Goal: Information Seeking & Learning: Learn about a topic

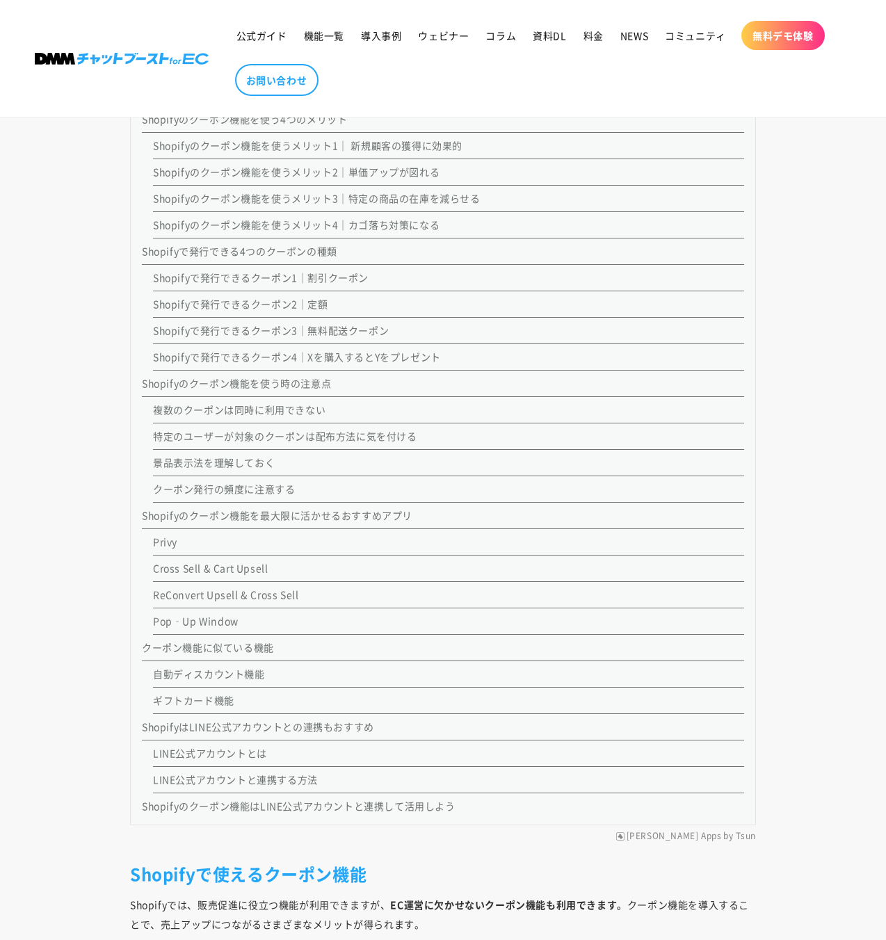
scroll to position [1470, 0]
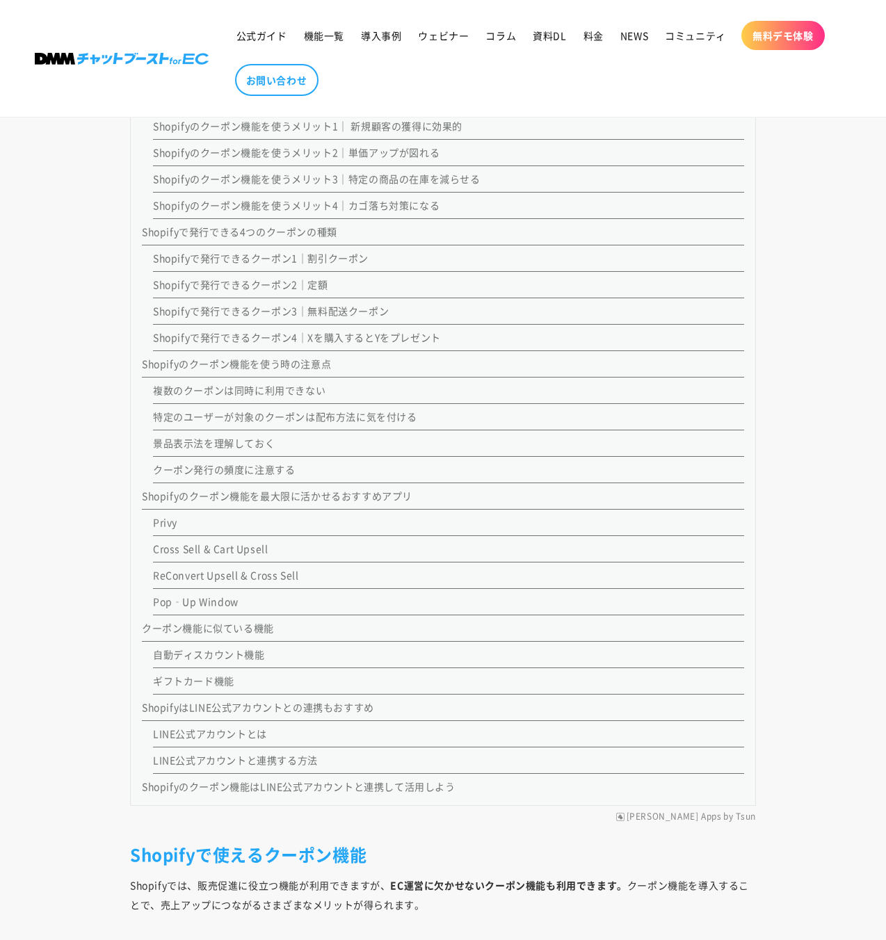
scroll to position [1490, 0]
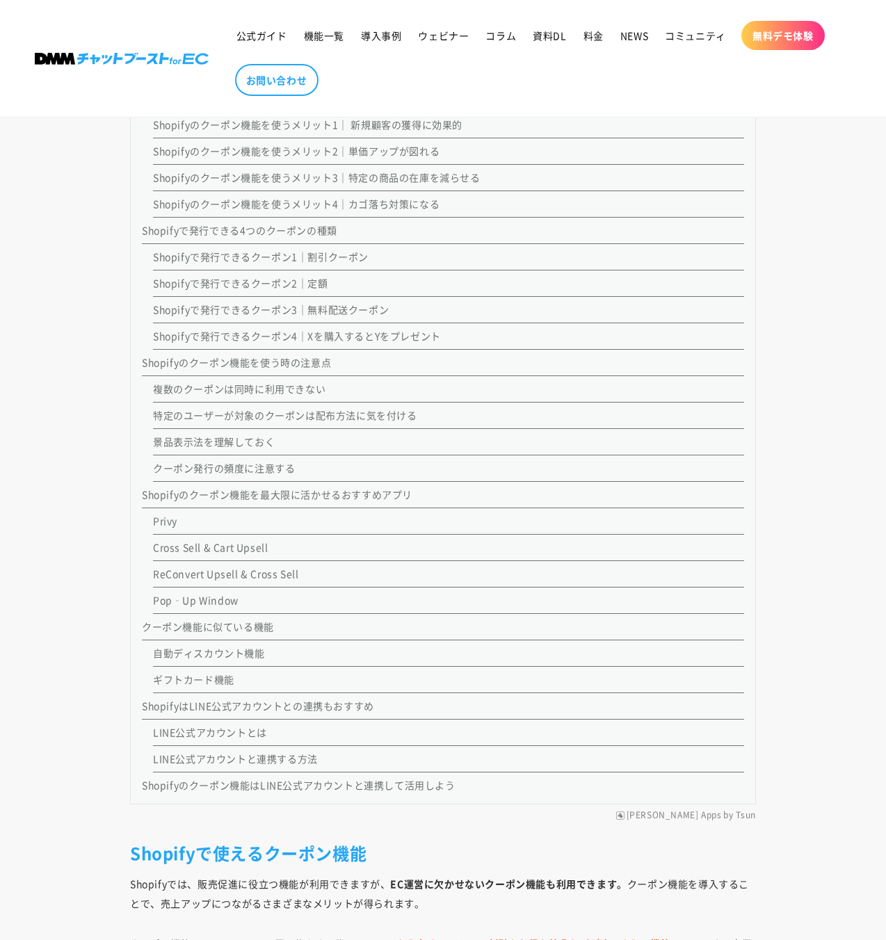
scroll to position [1671, 0]
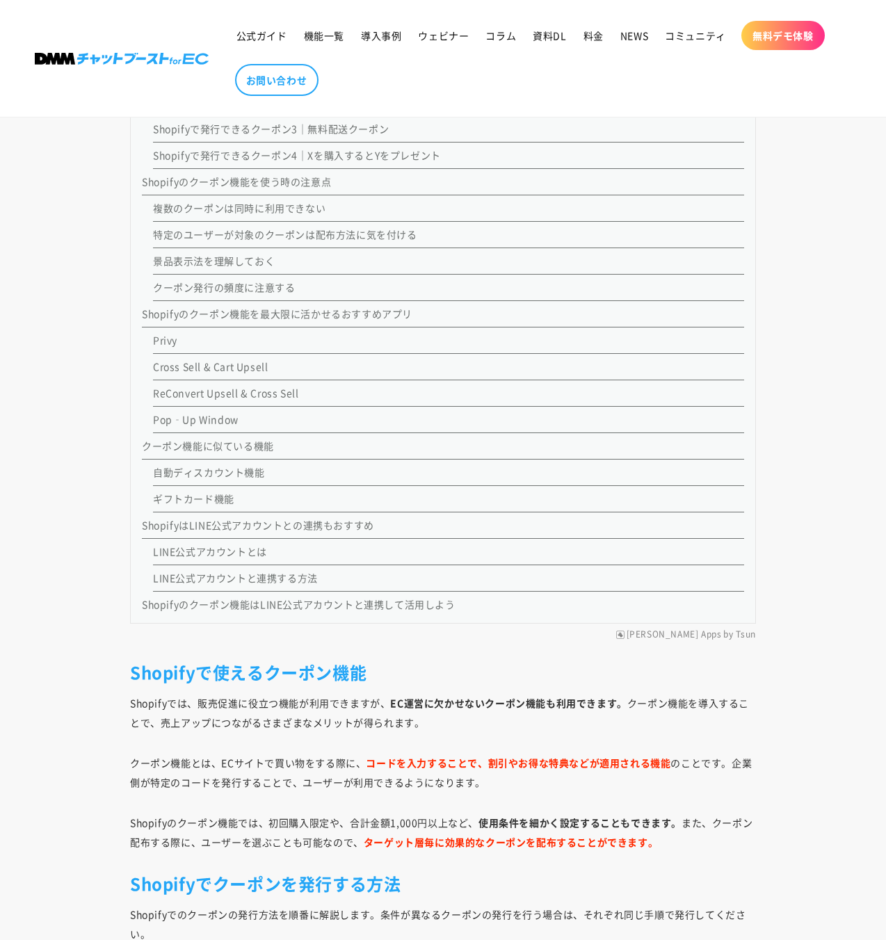
click at [209, 494] on link "ギフトカード機能" at bounding box center [193, 499] width 81 height 14
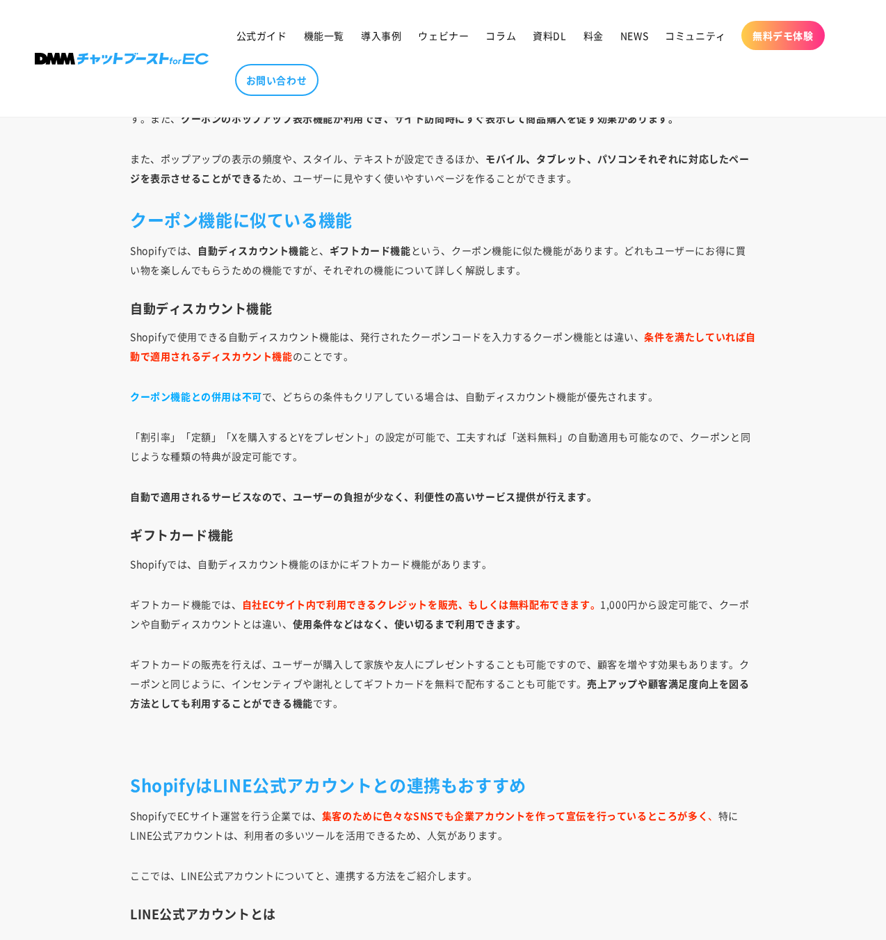
scroll to position [11964, 0]
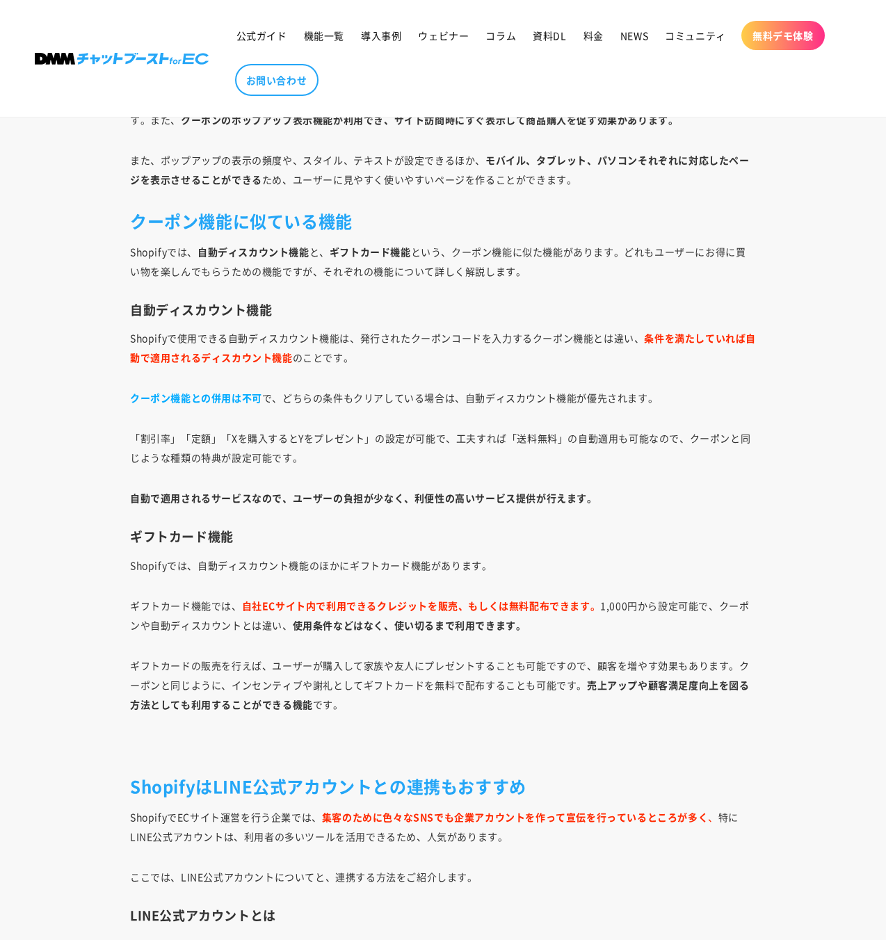
click at [250, 357] on strong "条件を満たしていれば自動で適用されるディスカウント機能" at bounding box center [443, 347] width 626 height 33
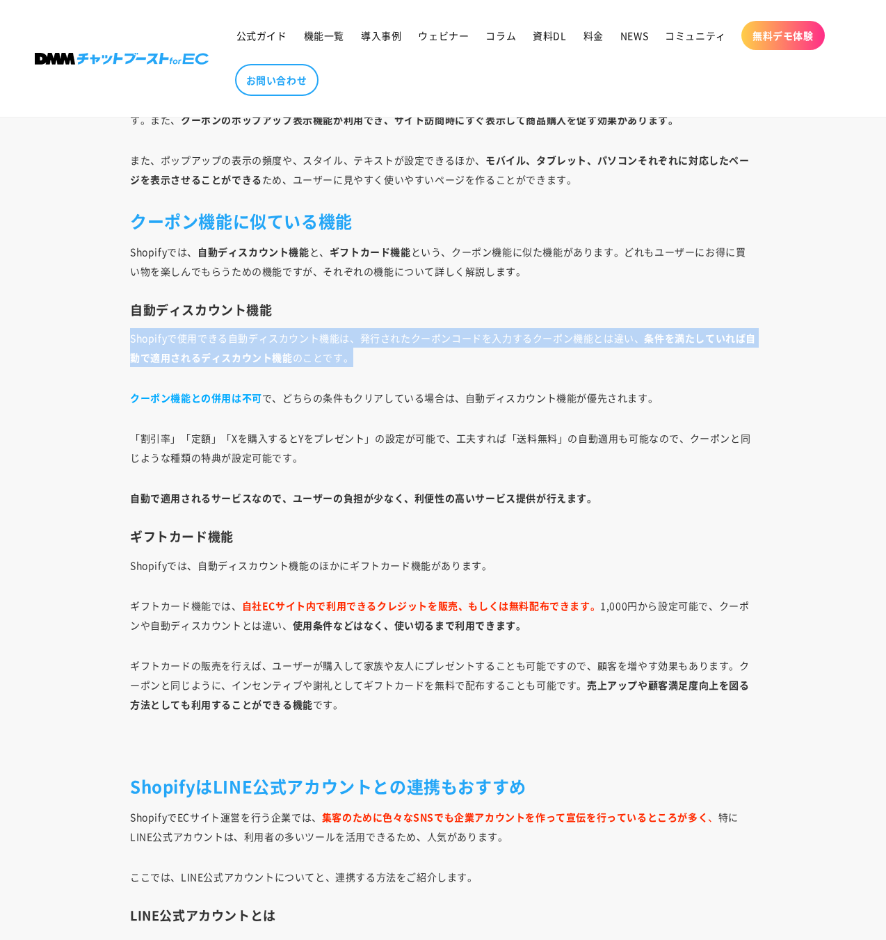
click at [250, 357] on strong "条件を満たしていれば自動で適用されるディスカウント機能" at bounding box center [443, 347] width 626 height 33
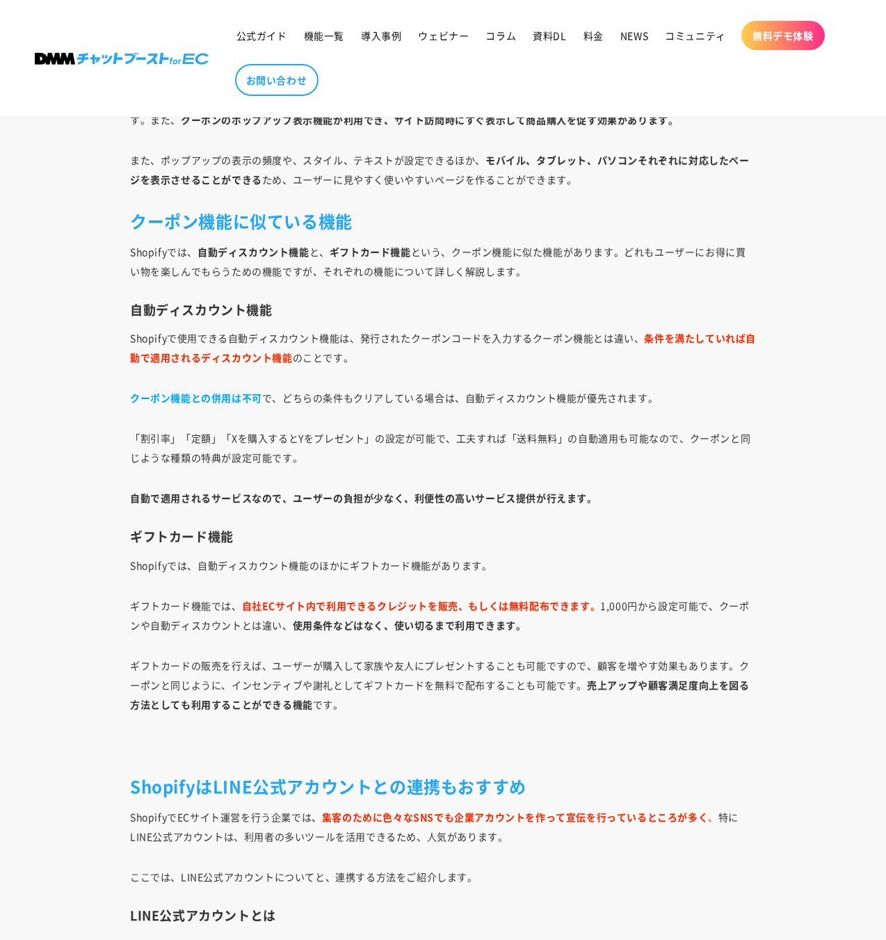
click at [243, 394] on strong "クーポン機能との併用は不可" at bounding box center [196, 398] width 132 height 14
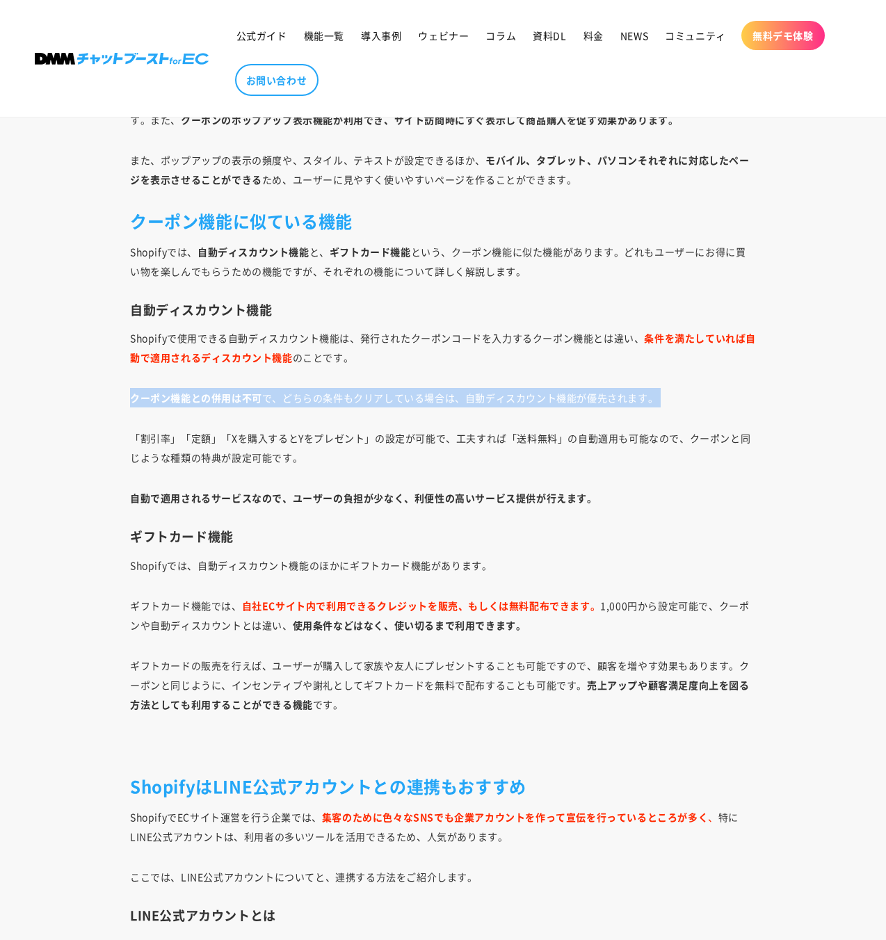
click at [243, 394] on strong "クーポン機能との併用は不可" at bounding box center [196, 398] width 132 height 14
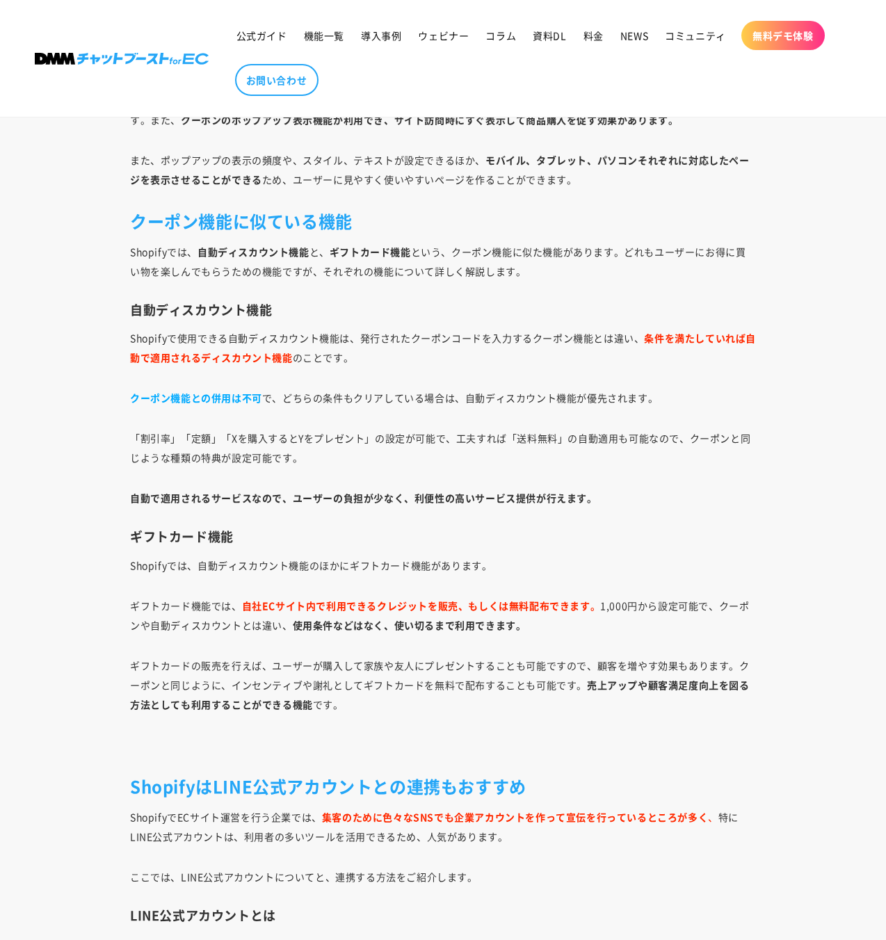
click at [243, 353] on strong "条件を満たしていれば自動で適用されるディスカウント機能" at bounding box center [443, 347] width 626 height 33
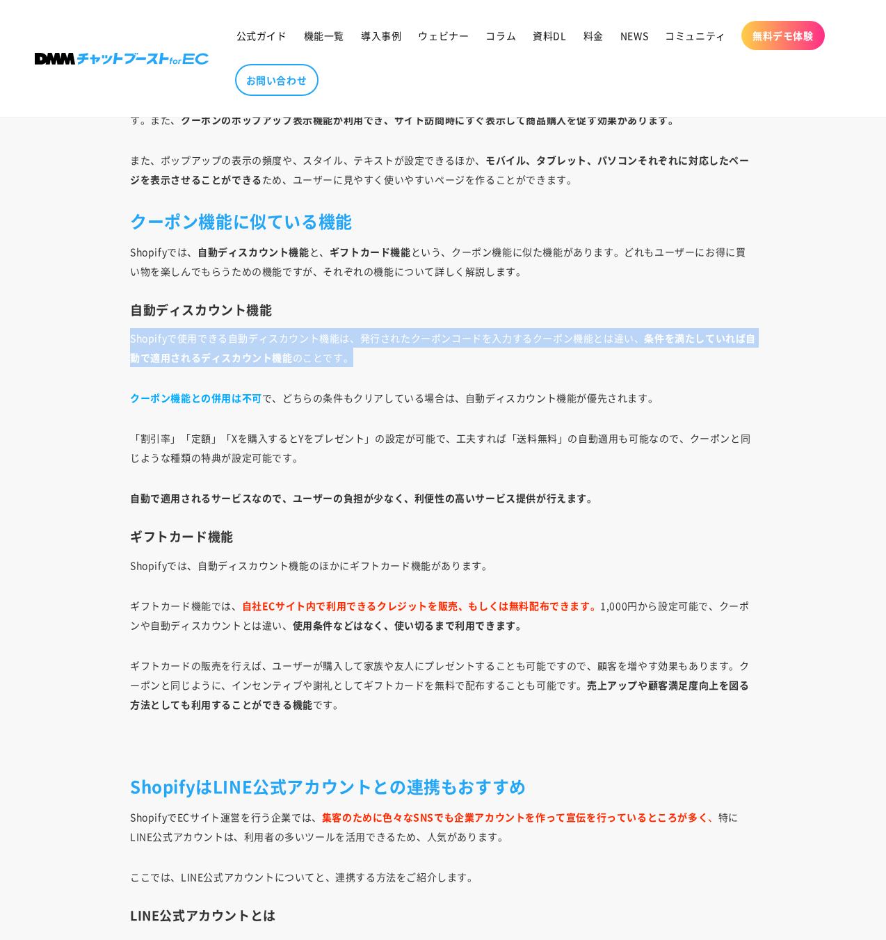
click at [243, 353] on strong "条件を満たしていれば自動で適用されるディスカウント機能" at bounding box center [443, 347] width 626 height 33
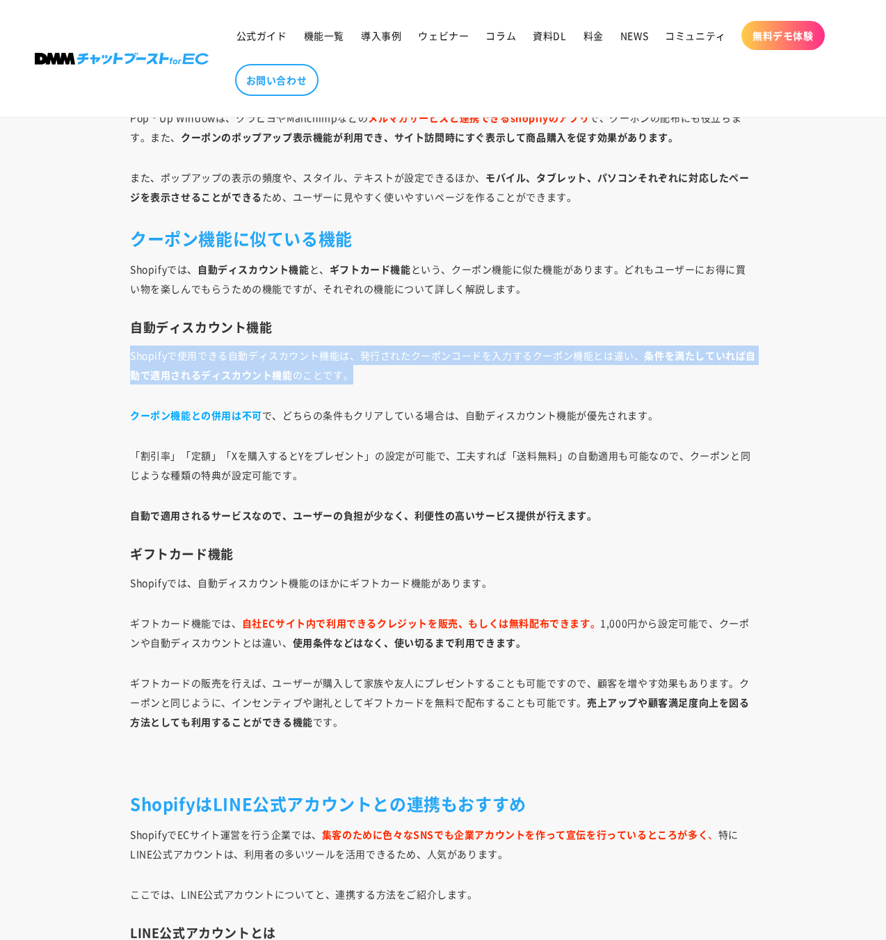
scroll to position [11946, 0]
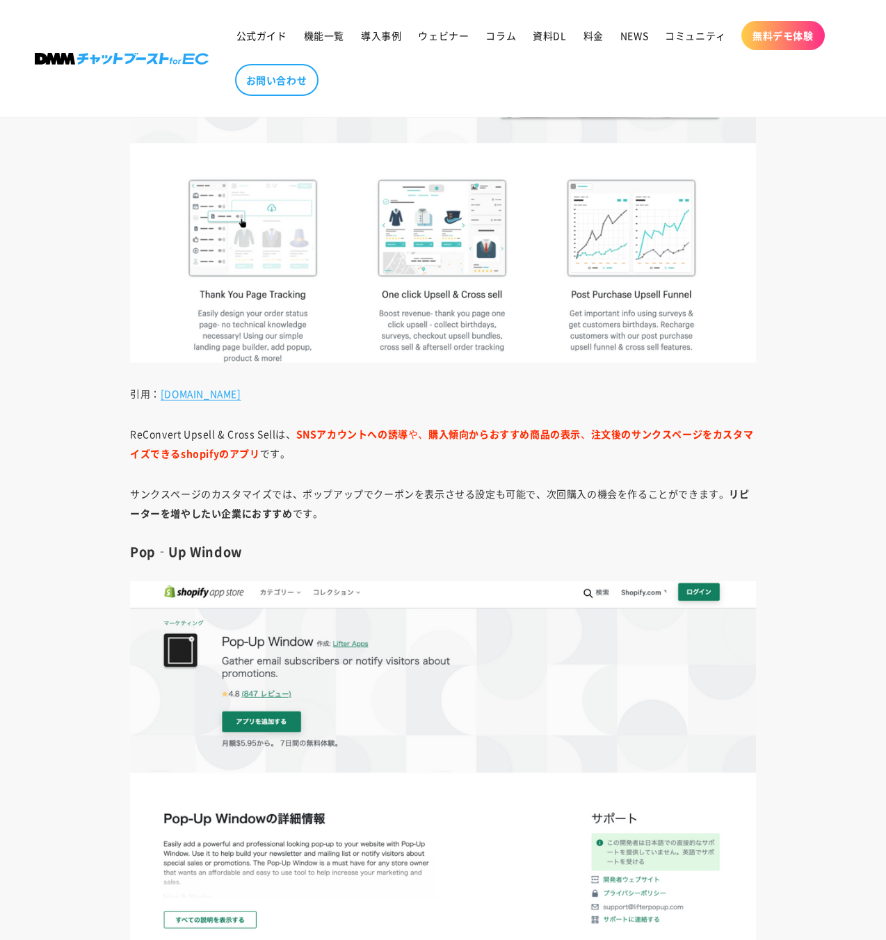
scroll to position [1671, 0]
